Goal: Use online tool/utility: Utilize a website feature to perform a specific function

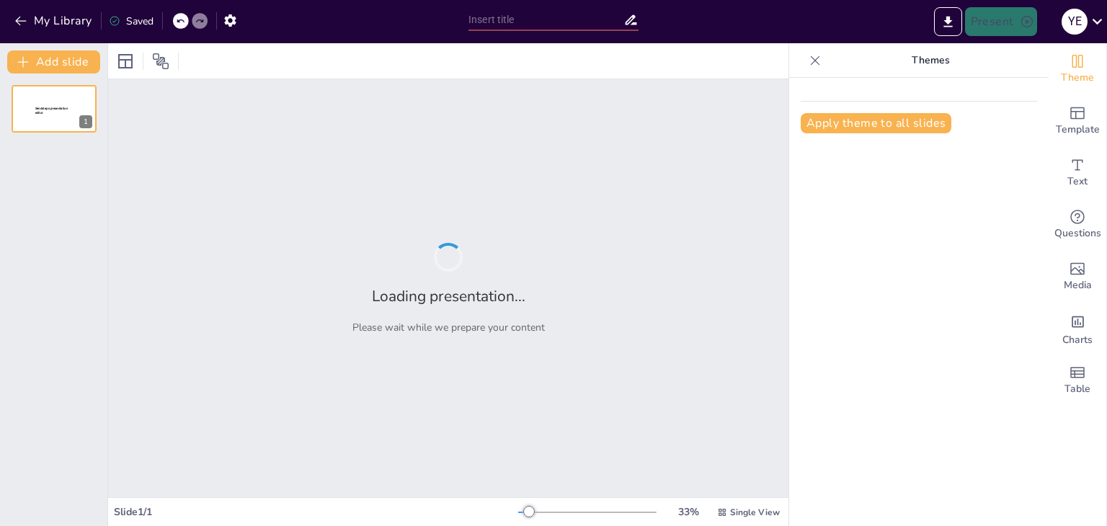
type input "que son los bitcoins, que son los criptoactivos, los indicadores KPI en finanzas"
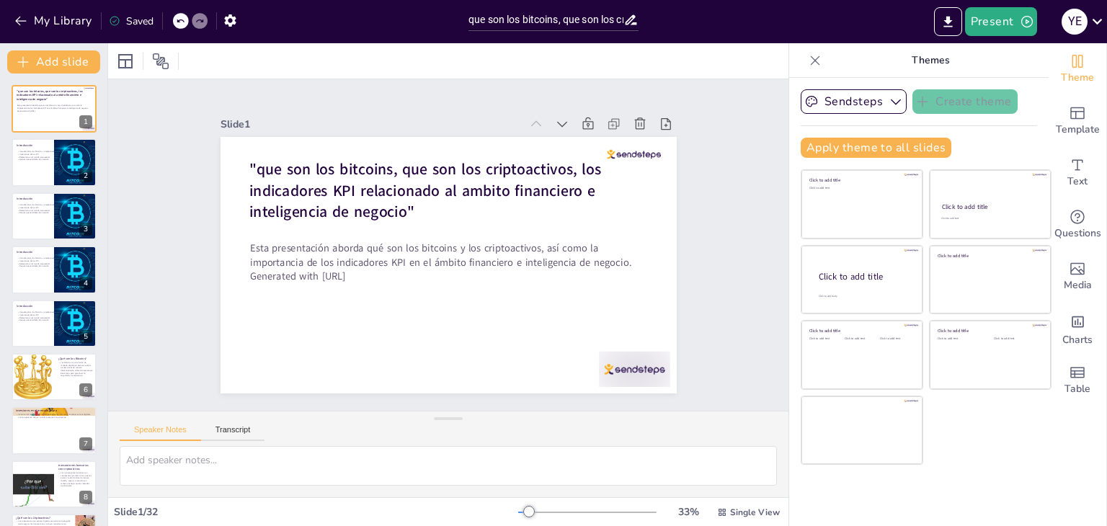
checkbox input "true"
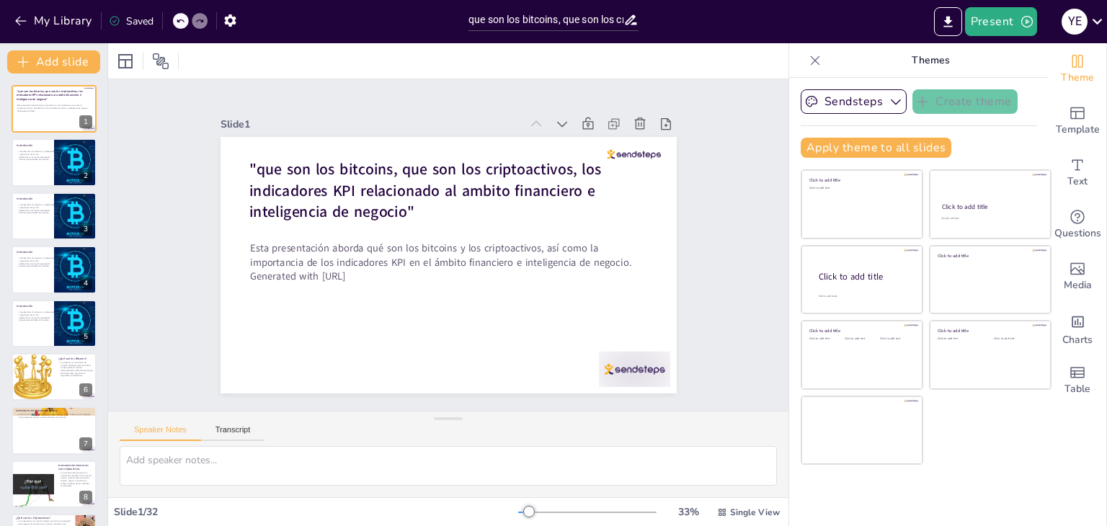
checkbox input "true"
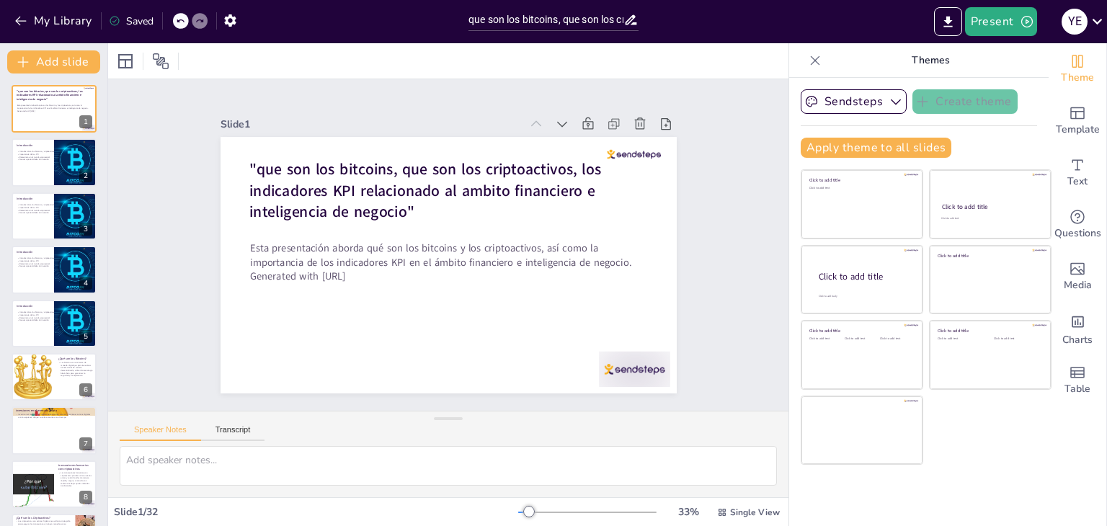
checkbox input "true"
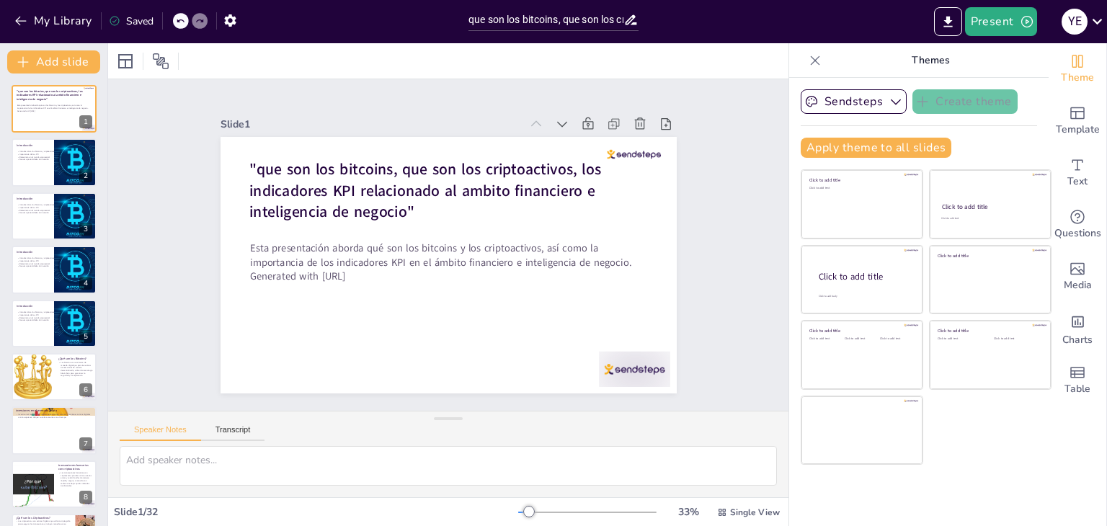
checkbox input "true"
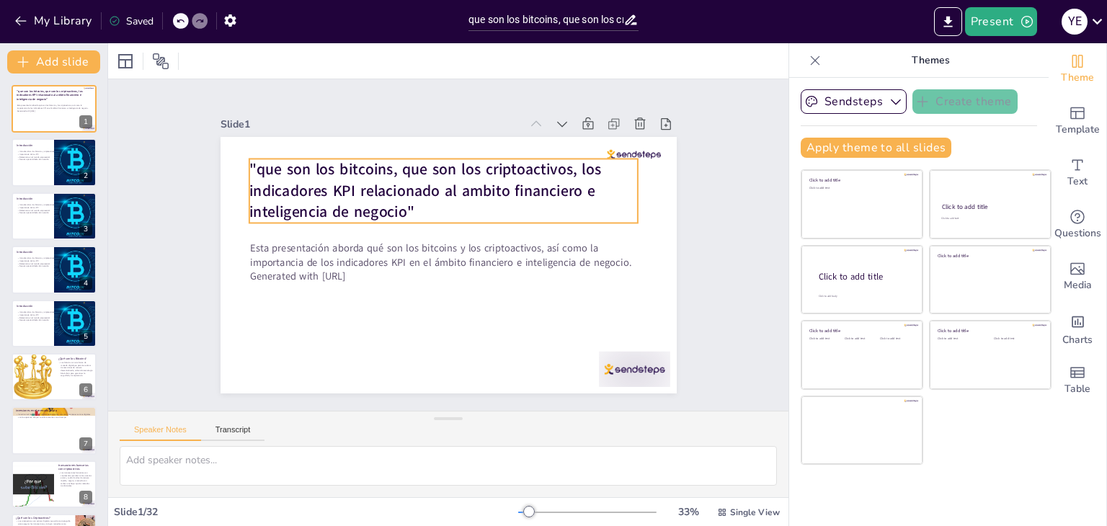
checkbox input "true"
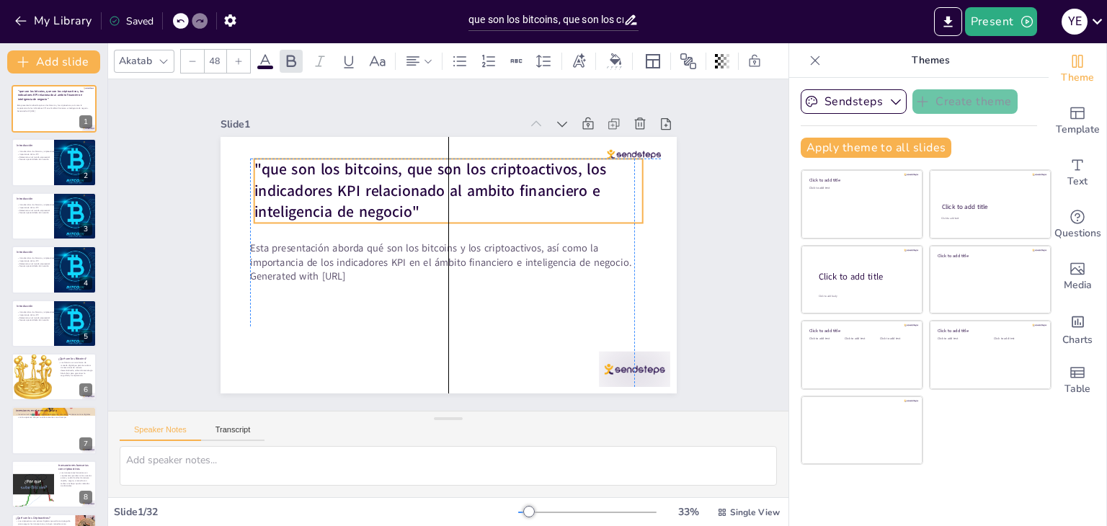
checkbox input "true"
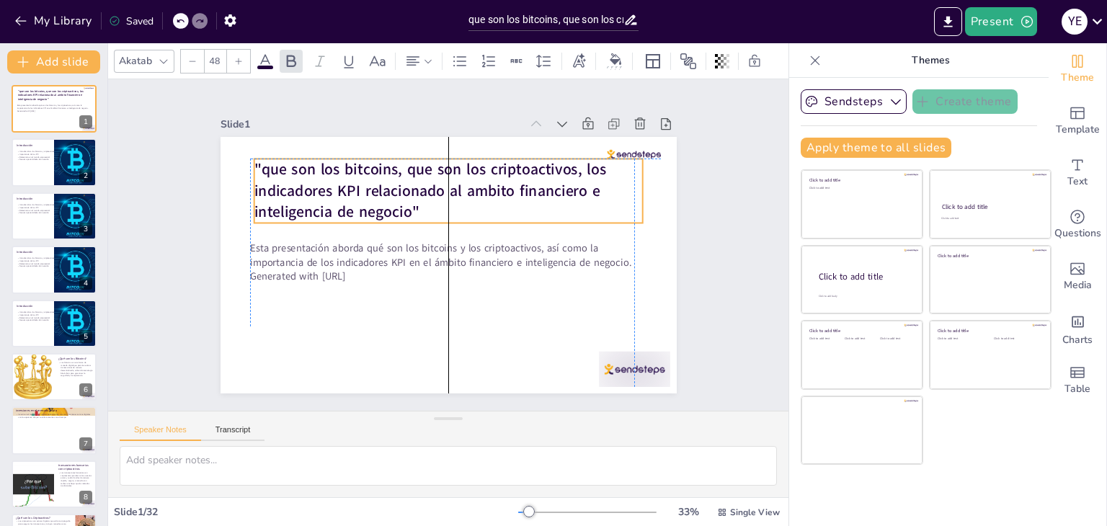
checkbox input "true"
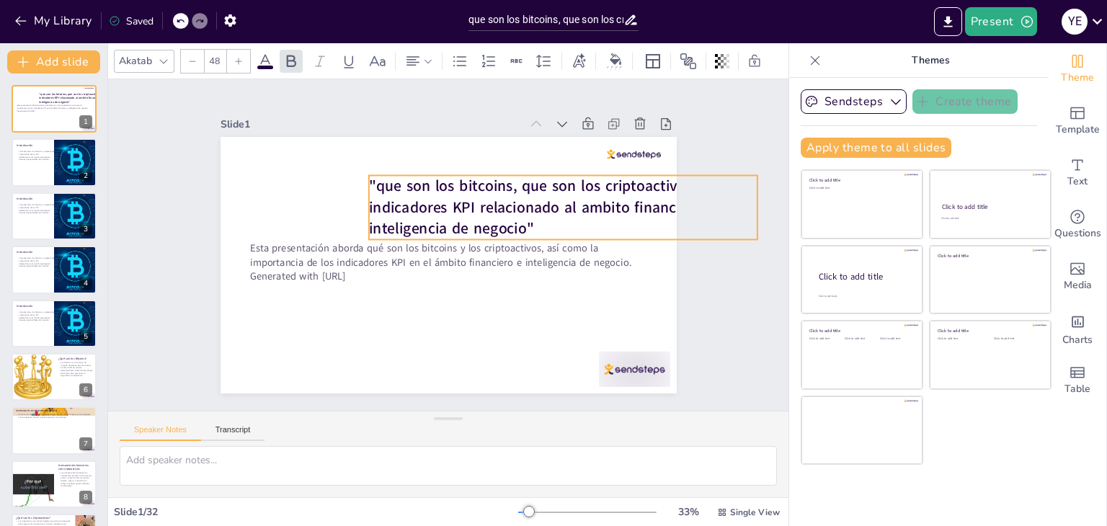
checkbox input "true"
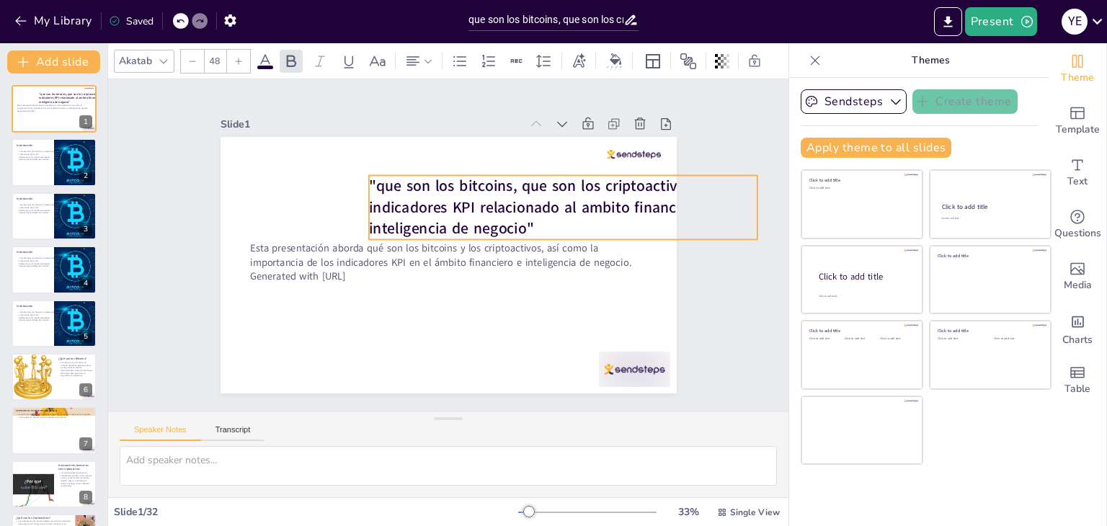
checkbox input "true"
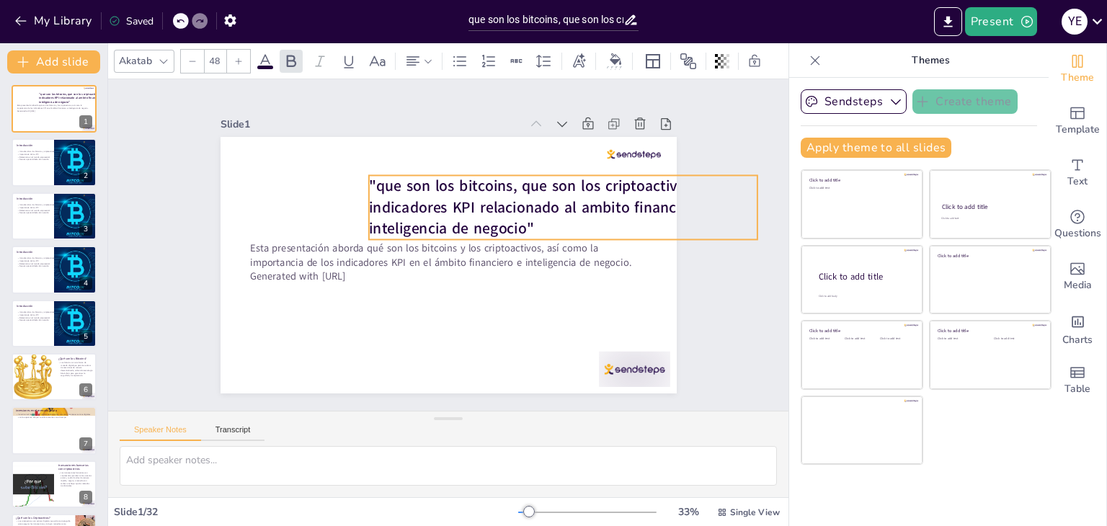
checkbox input "true"
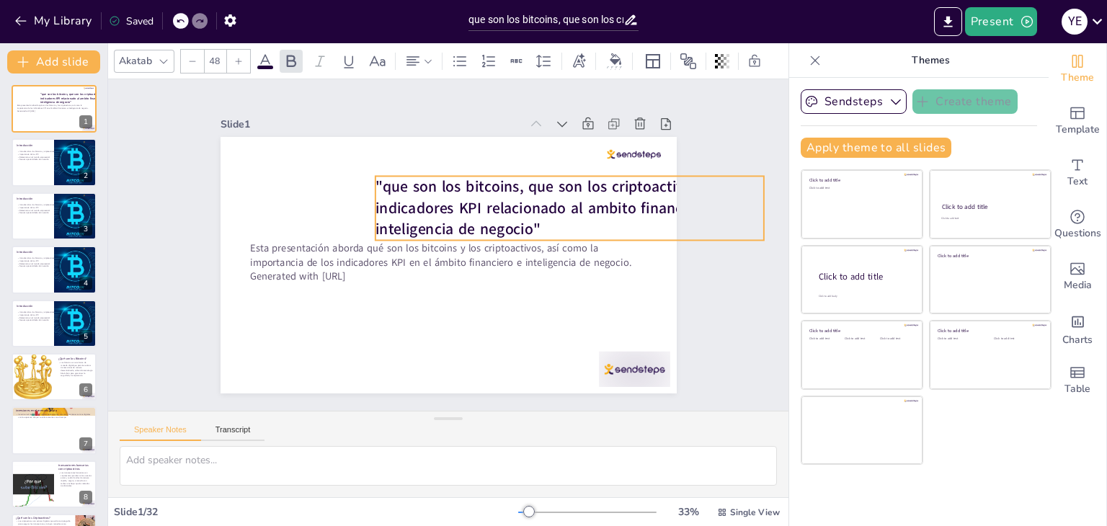
drag, startPoint x: 244, startPoint y: 159, endPoint x: 310, endPoint y: 175, distance: 67.5
click at [378, 177] on strong ""que son los bitcoins, que son los criptoactivos, los indicadores KPI relaciona…" at bounding box center [556, 219] width 357 height 113
checkbox input "true"
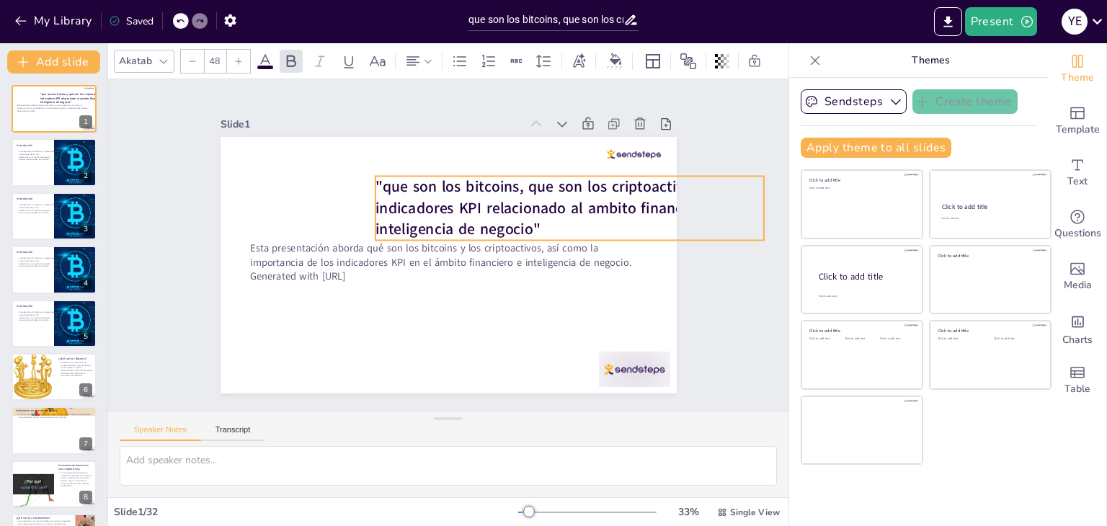
checkbox input "true"
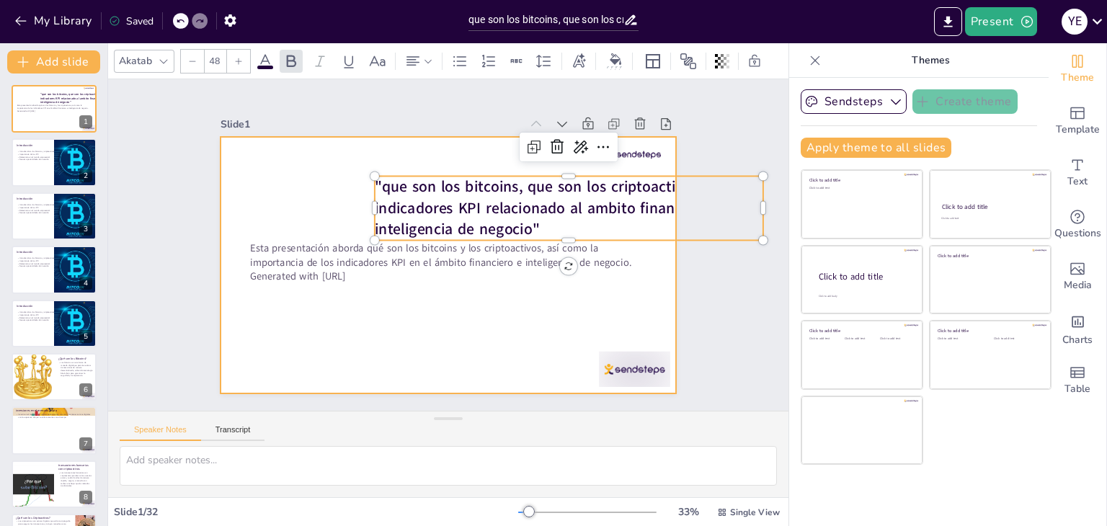
checkbox input "true"
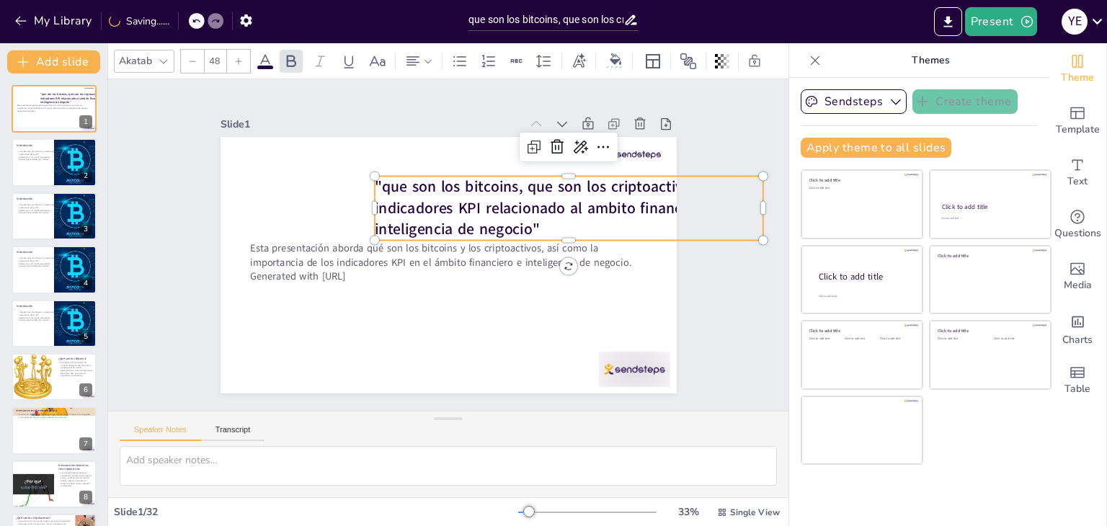
checkbox input "true"
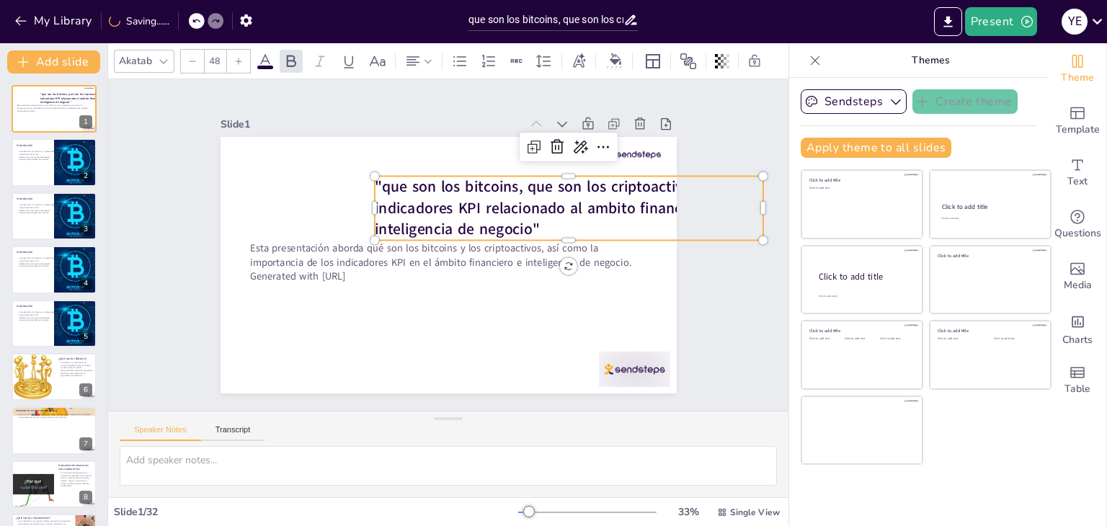
checkbox input "true"
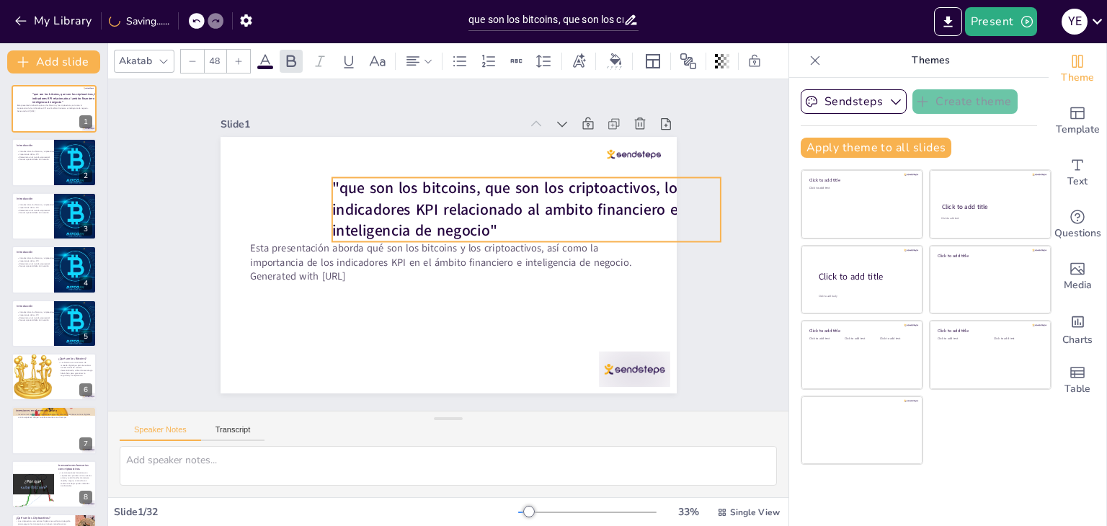
checkbox input "true"
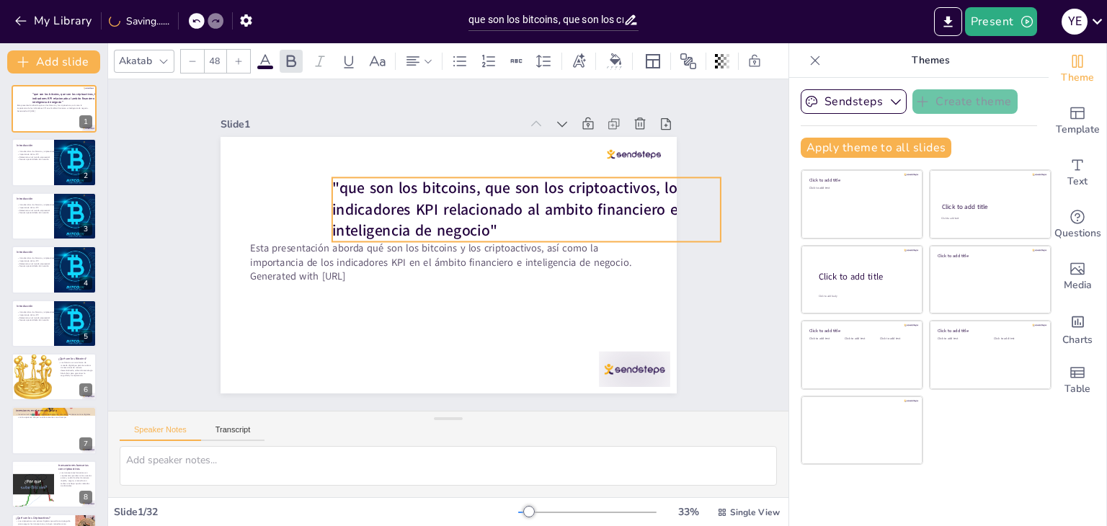
checkbox input "true"
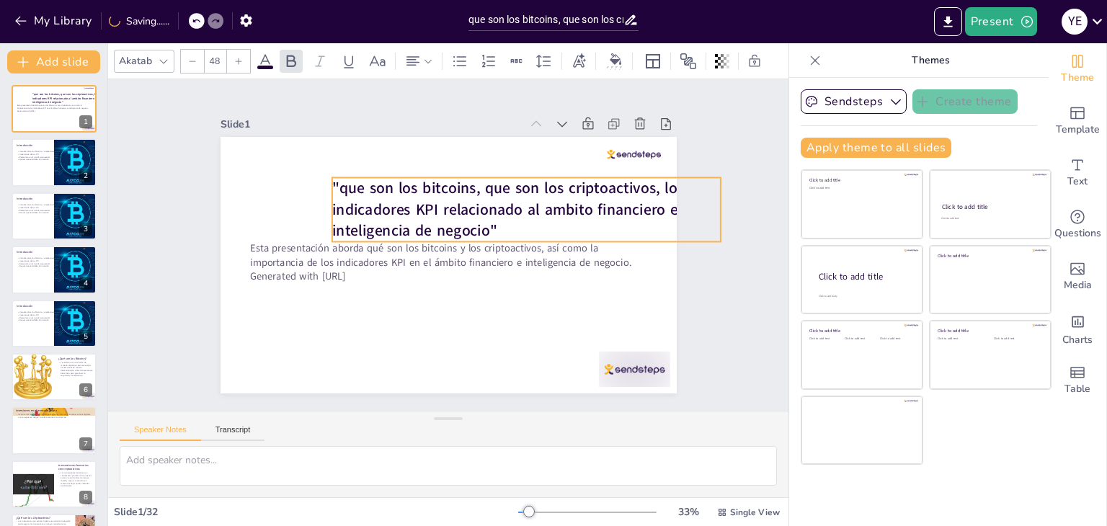
checkbox input "true"
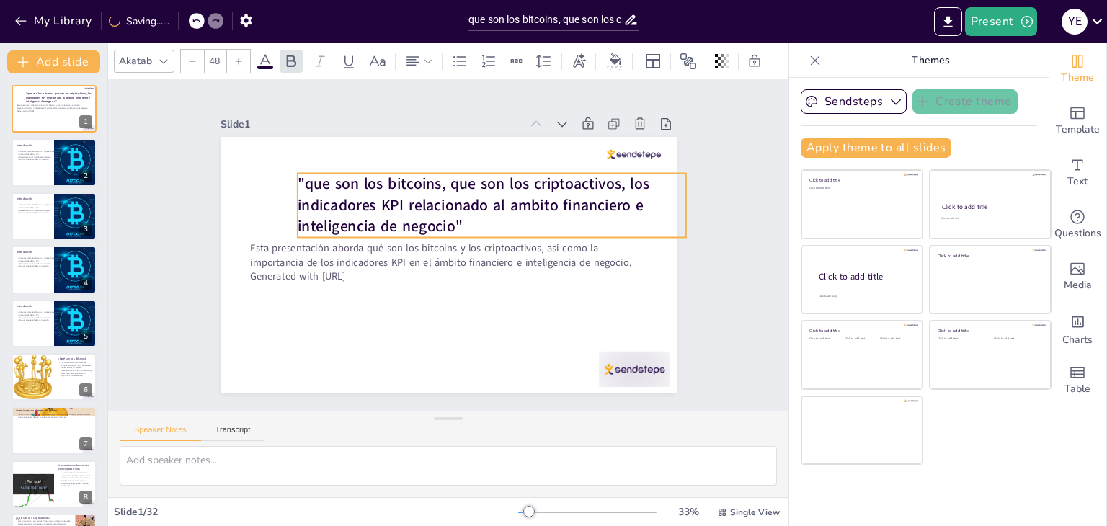
checkbox input "true"
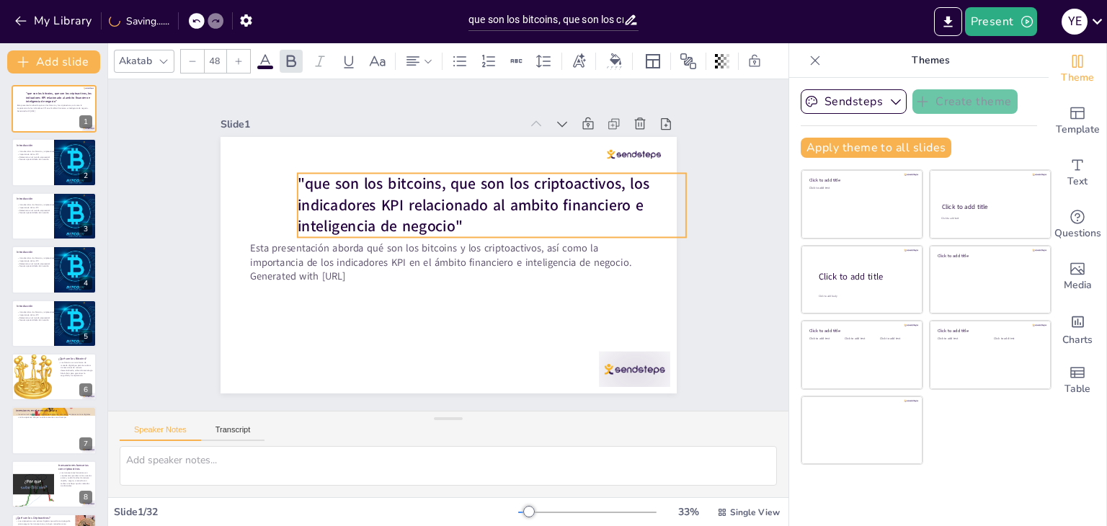
checkbox input "true"
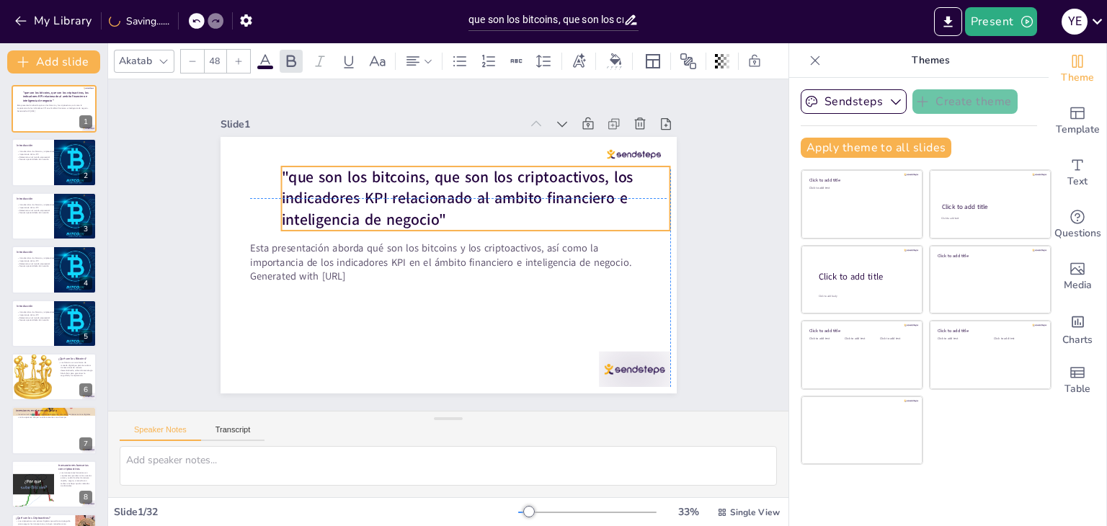
checkbox input "true"
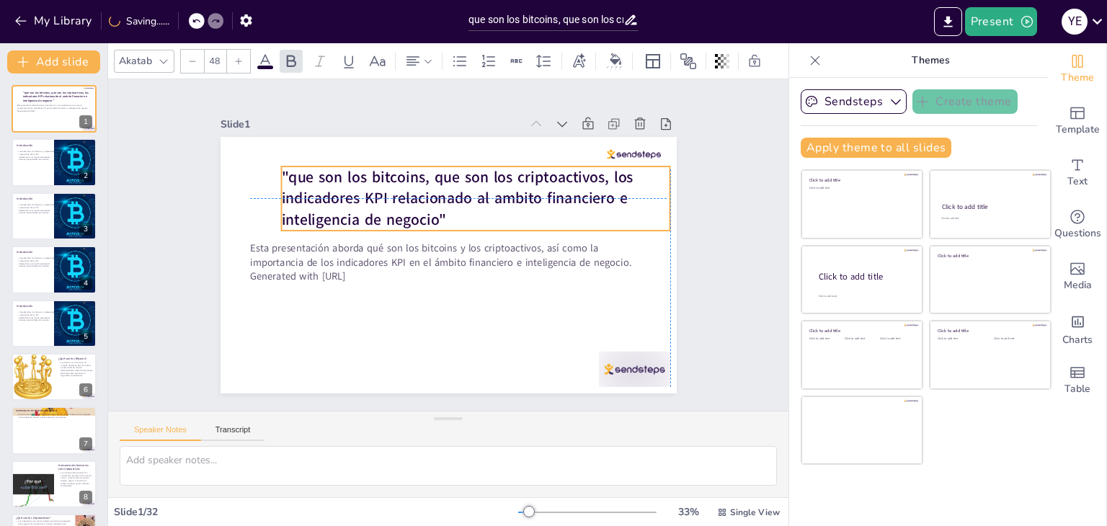
checkbox input "true"
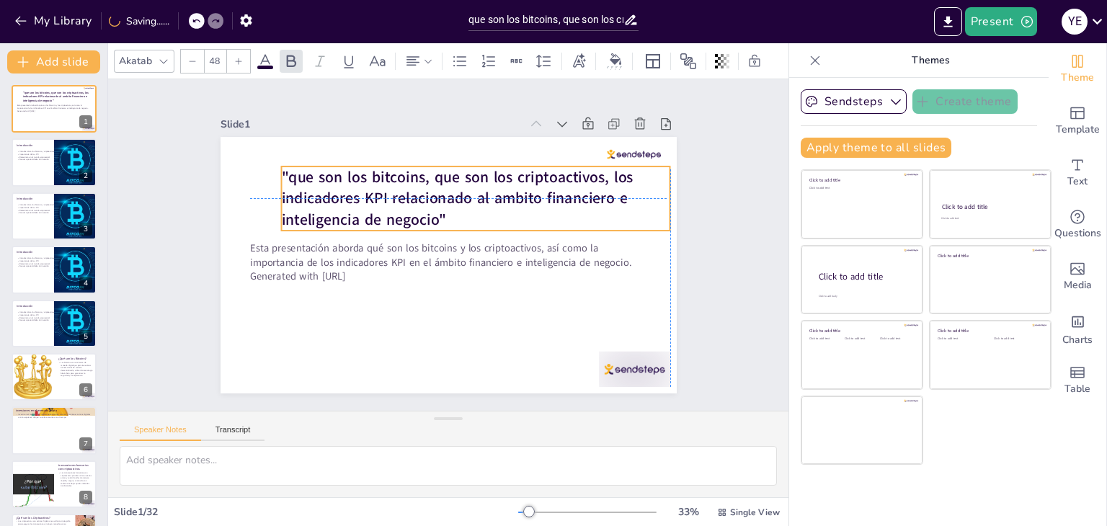
checkbox input "true"
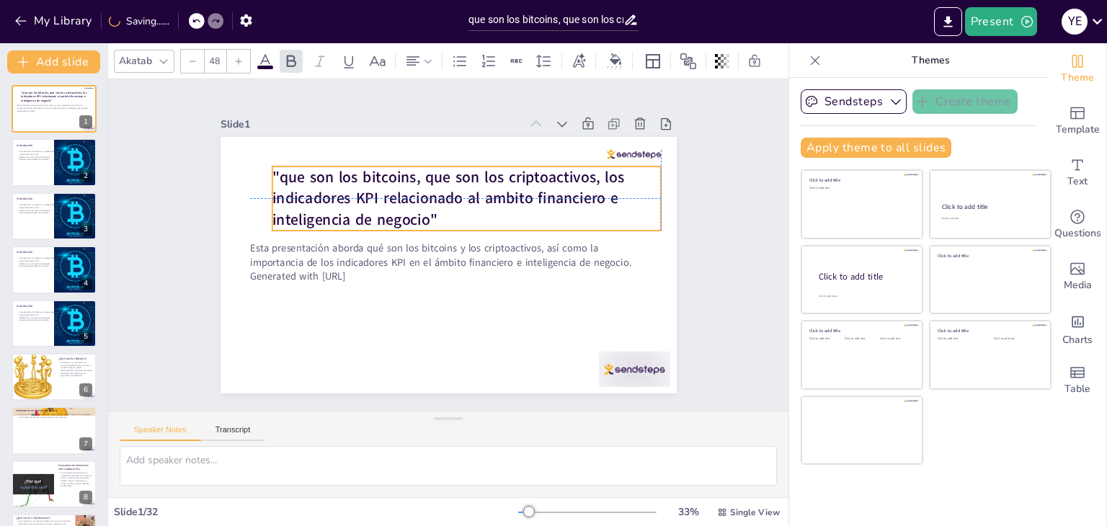
drag, startPoint x: 379, startPoint y: 172, endPoint x: 277, endPoint y: 162, distance: 102.8
click at [327, 162] on strong ""que son los bitcoins, que son los criptoactivos, los indicadores KPI relaciona…" at bounding box center [479, 200] width 304 height 262
checkbox input "true"
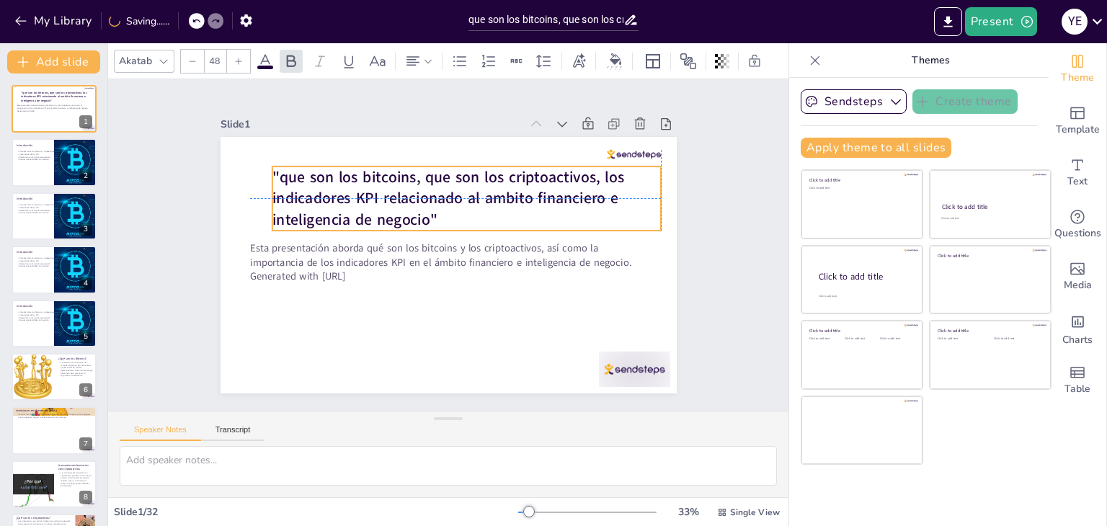
checkbox input "true"
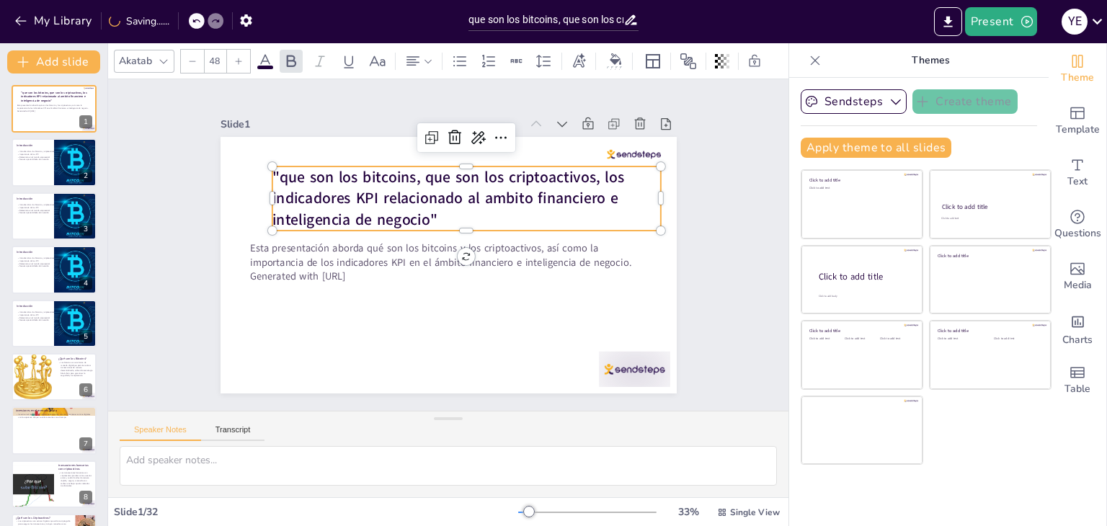
checkbox input "true"
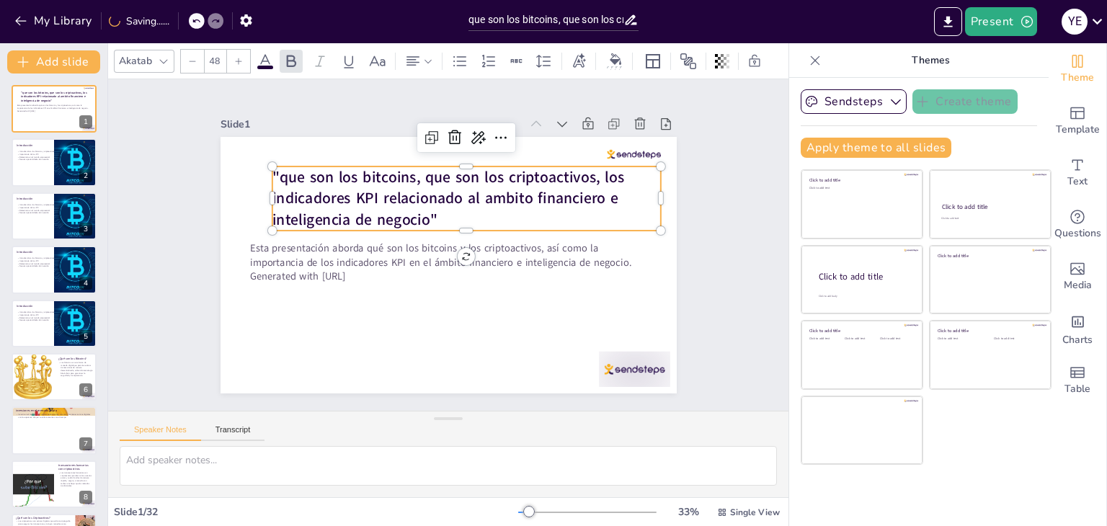
checkbox input "true"
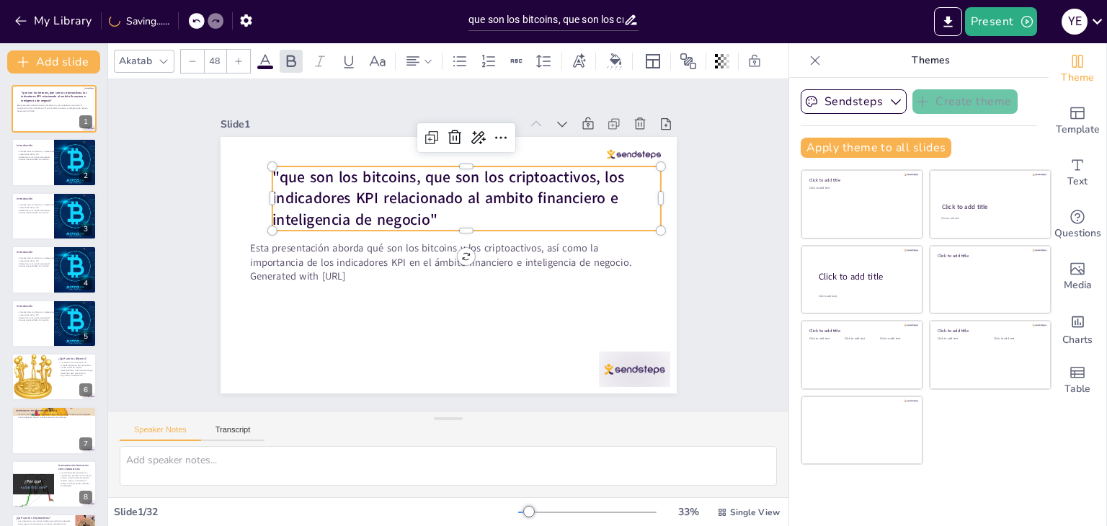
checkbox input "true"
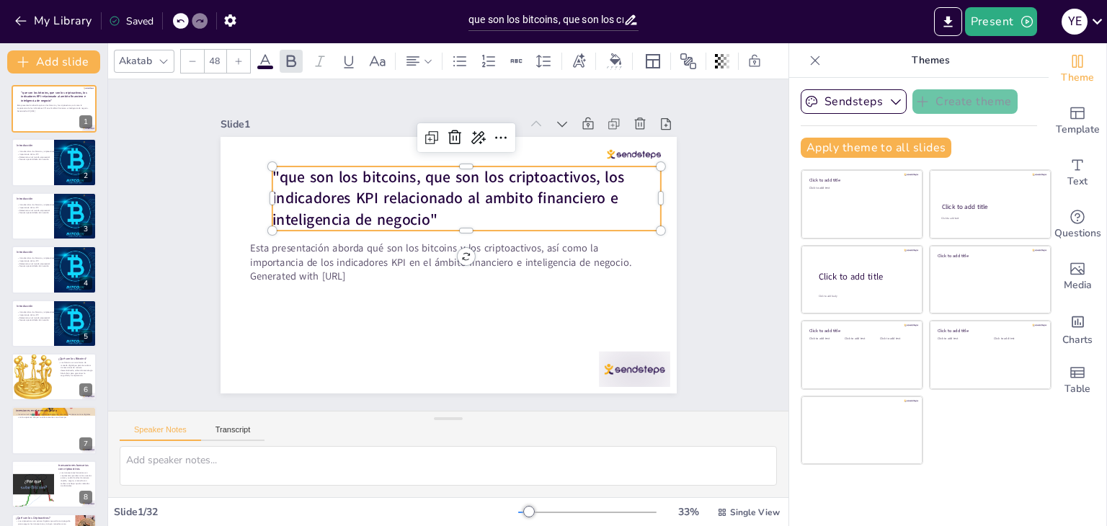
checkbox input "true"
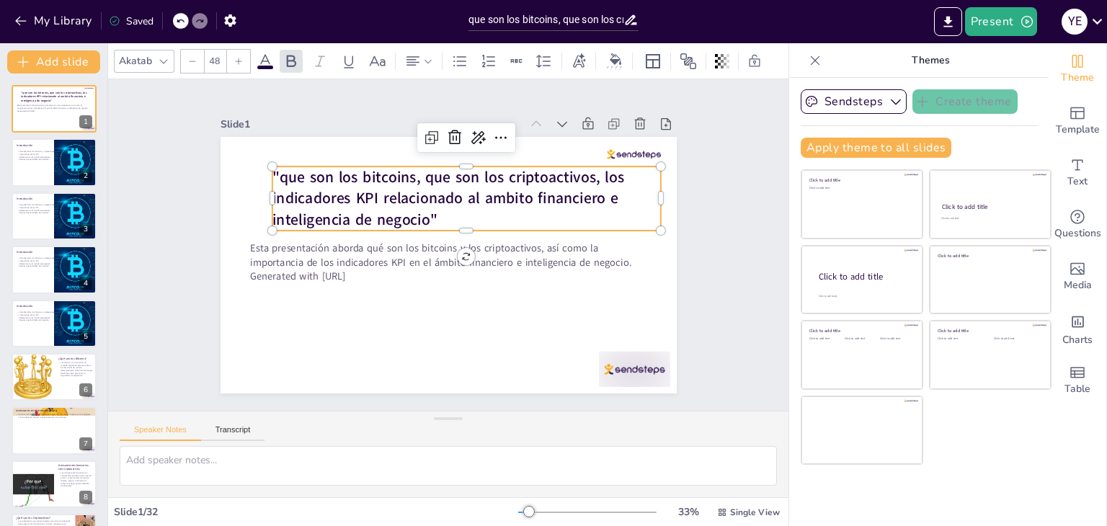
checkbox input "true"
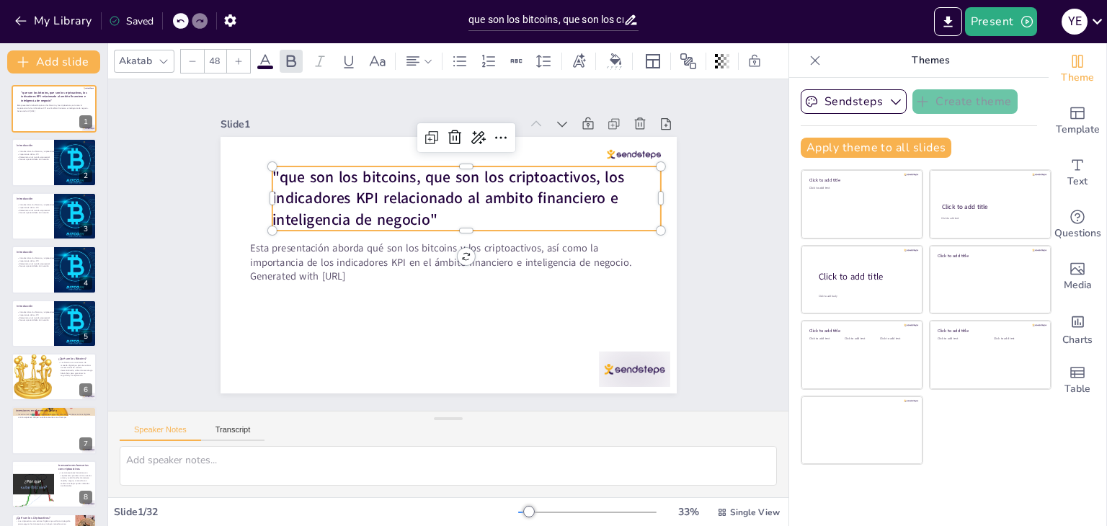
checkbox input "true"
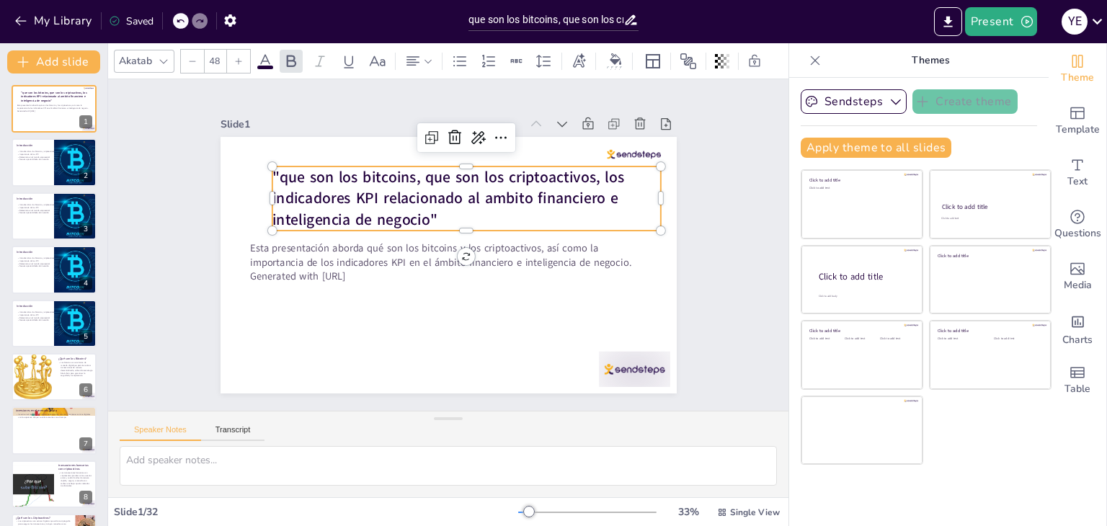
checkbox input "true"
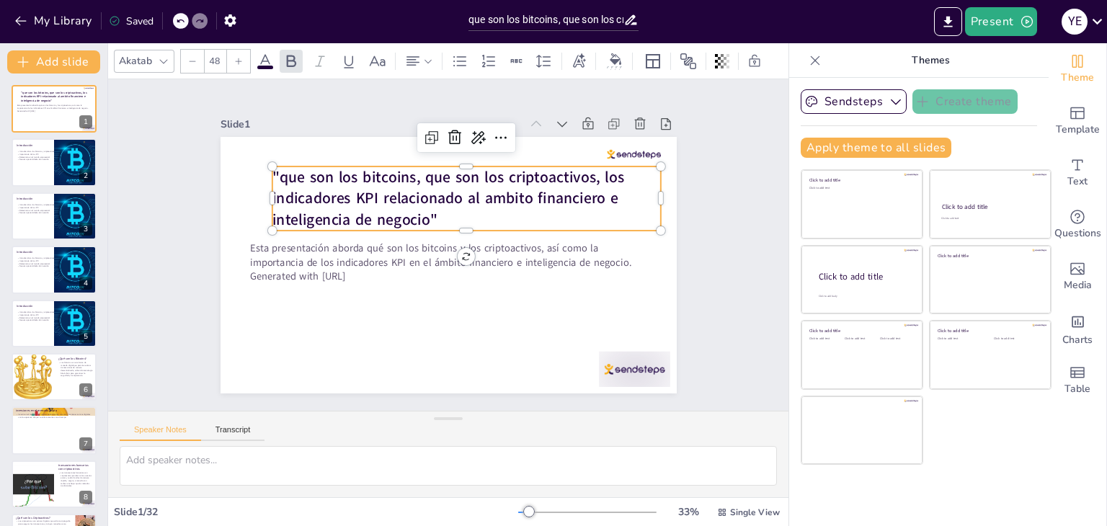
checkbox input "true"
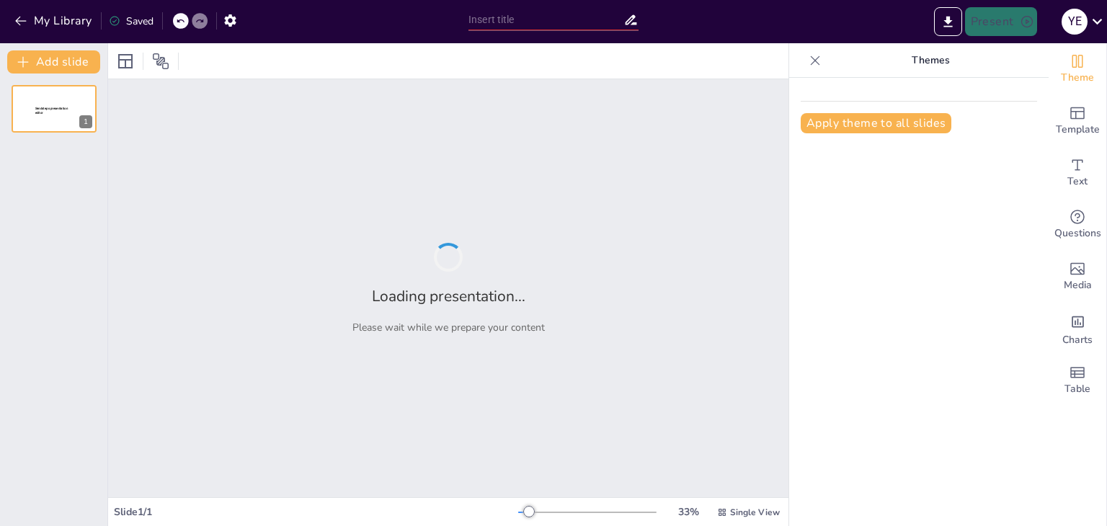
type input "que son los bitcoins, que son los criptoactivos, los indicadores KPI en finanzas"
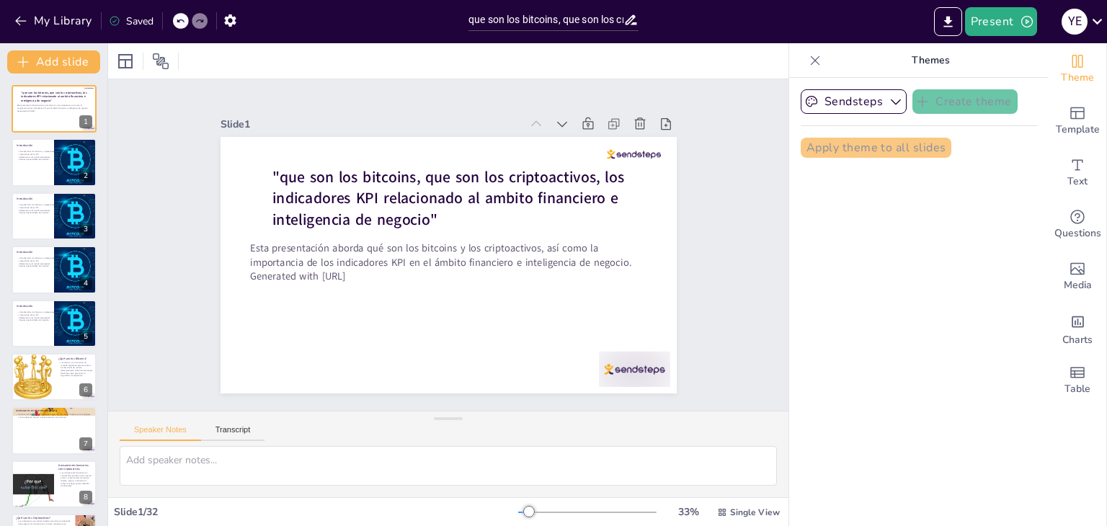
checkbox input "true"
